Goal: Navigation & Orientation: Understand site structure

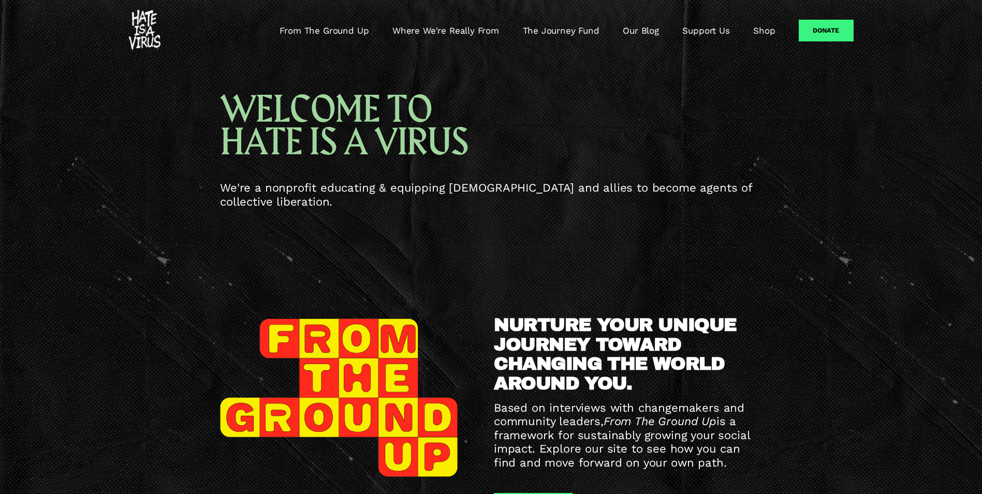
click at [350, 25] on link "From The Ground Up" at bounding box center [324, 30] width 89 height 12
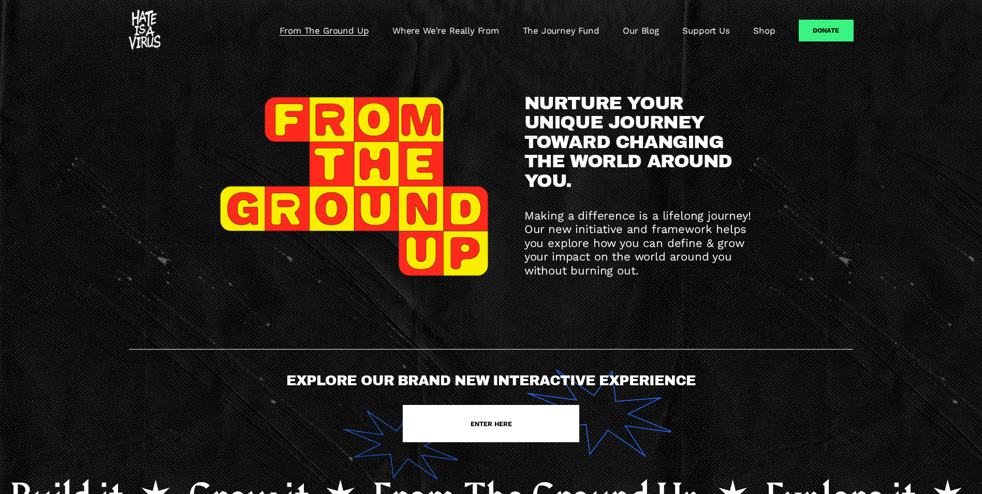
click at [456, 24] on link "Where We're Really From" at bounding box center [446, 30] width 107 height 12
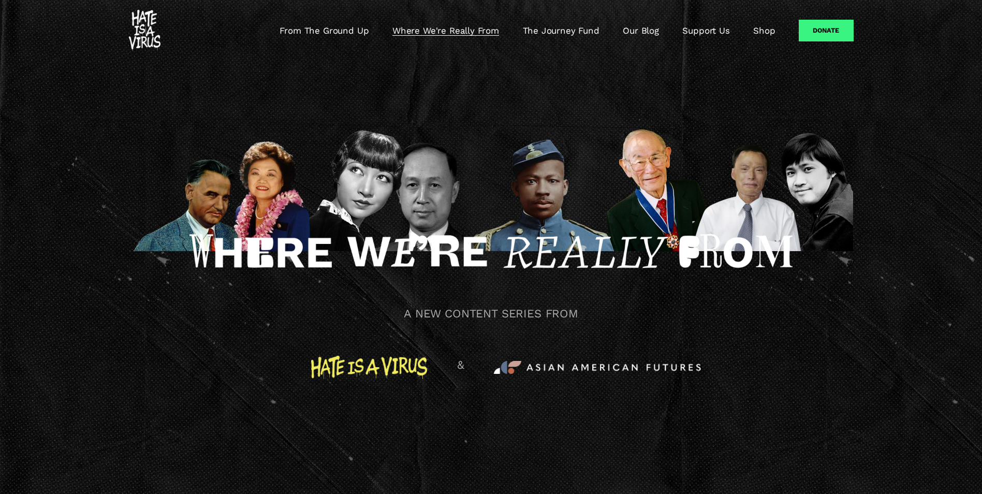
click at [563, 29] on link "The Journey Fund" at bounding box center [561, 30] width 77 height 12
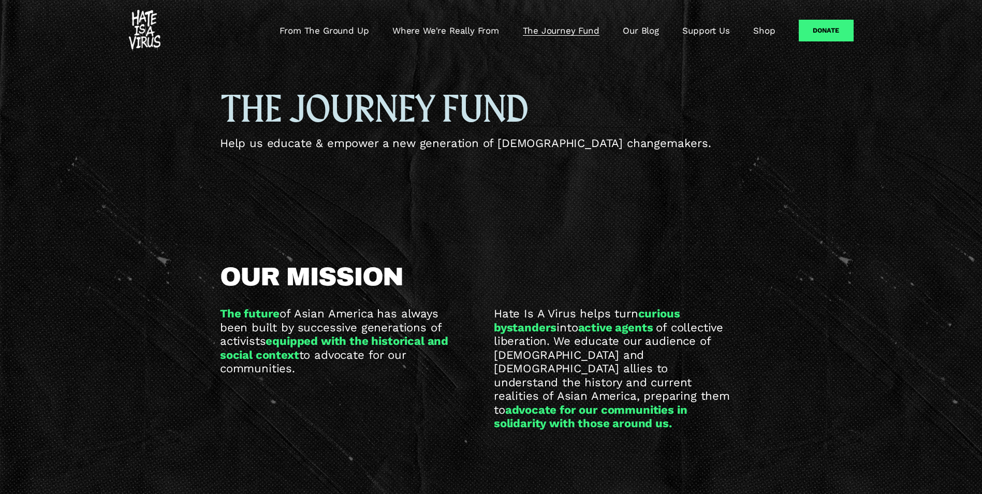
click at [342, 31] on link "From The Ground Up" at bounding box center [324, 30] width 89 height 12
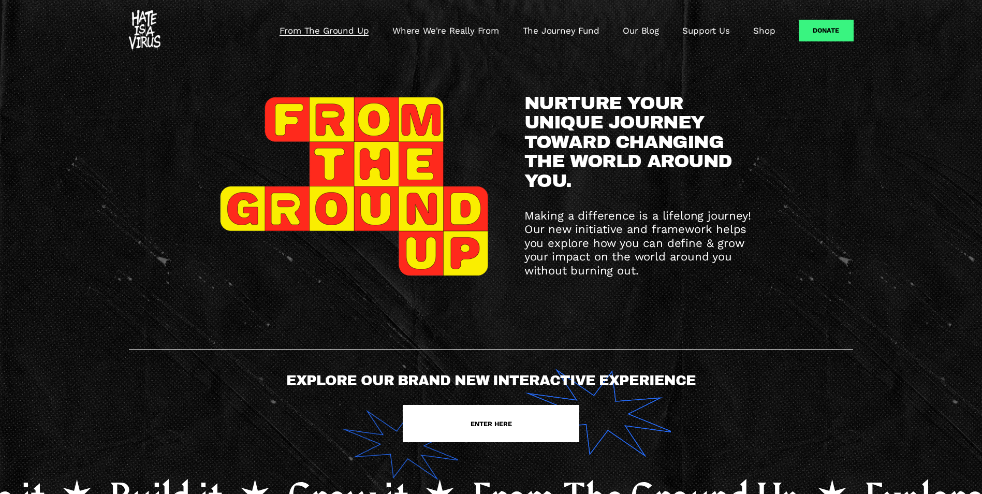
click at [426, 25] on link "Where We're Really From" at bounding box center [446, 30] width 107 height 12
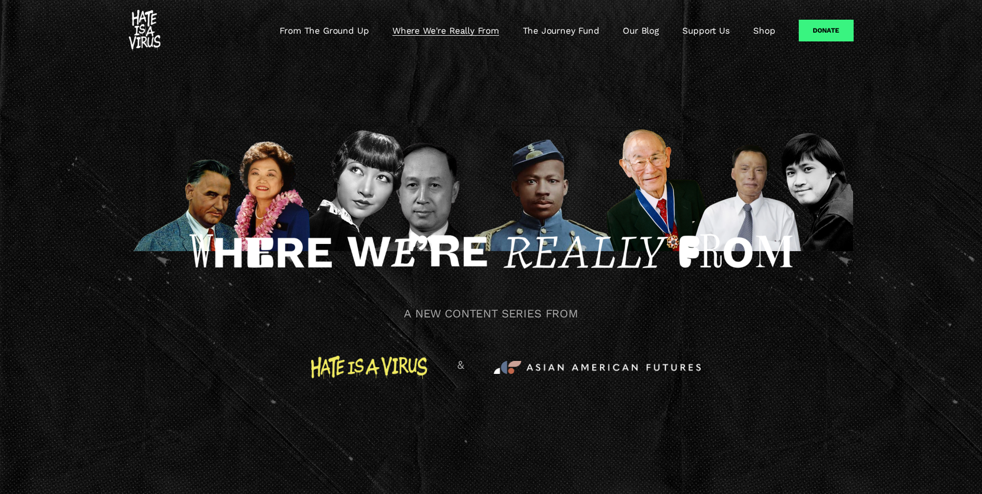
click at [194, 341] on div "A NEW CONTENT SERIES FROM" at bounding box center [491, 283] width 982 height 378
